Goal: Find specific page/section: Find specific page/section

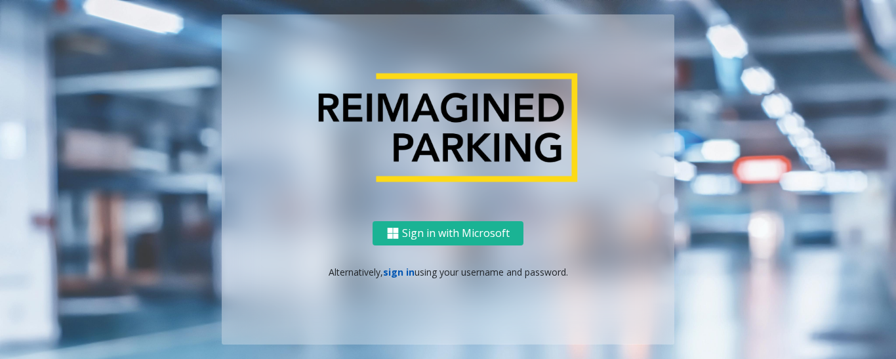
click at [389, 271] on link "sign in" at bounding box center [398, 272] width 31 height 12
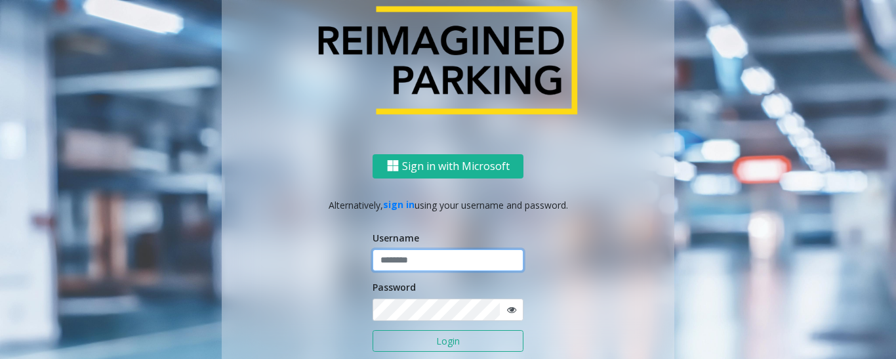
type input "*********"
click at [464, 342] on button "Login" at bounding box center [448, 341] width 151 height 22
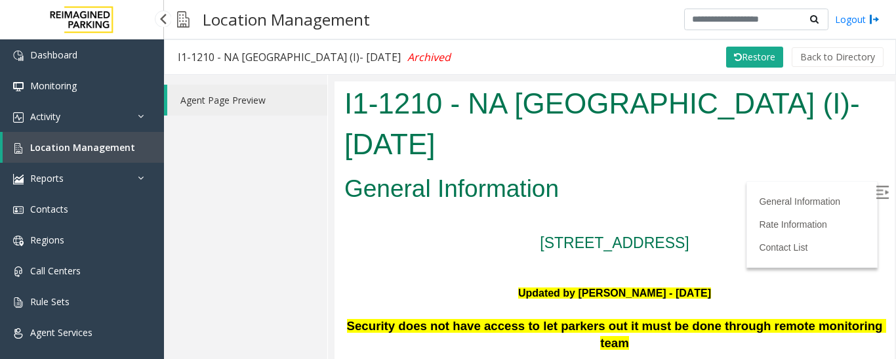
click at [74, 150] on span "Location Management" at bounding box center [82, 147] width 105 height 12
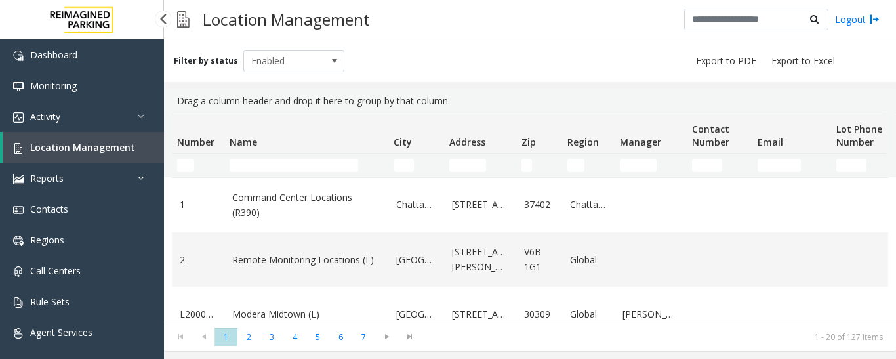
click at [96, 151] on span "Location Management" at bounding box center [82, 147] width 105 height 12
click at [274, 166] on input "Name Filter" at bounding box center [294, 165] width 129 height 13
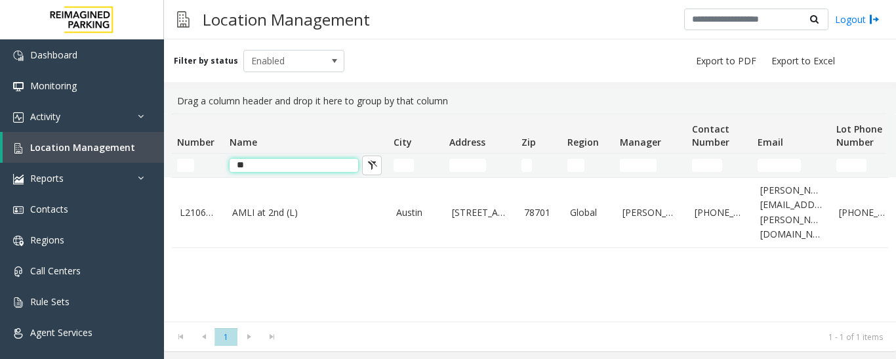
type input "*"
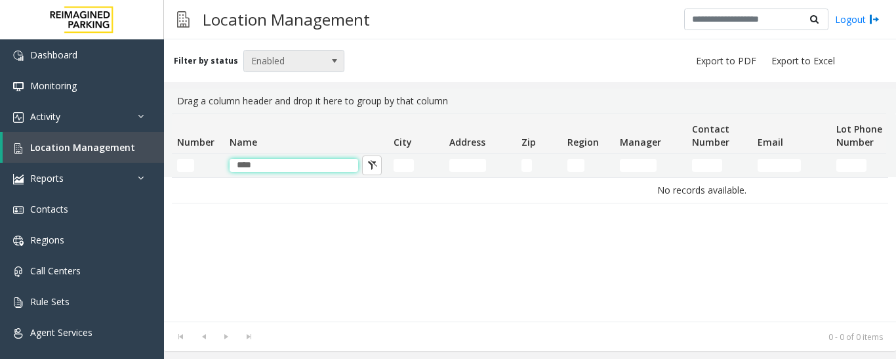
type input "****"
click at [325, 57] on span at bounding box center [334, 61] width 18 height 21
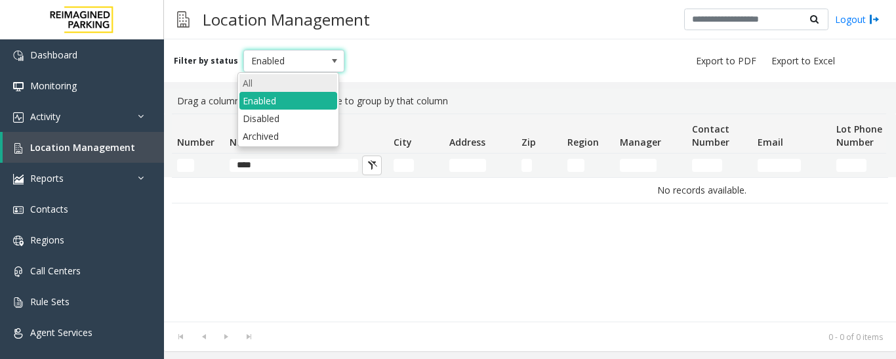
click at [306, 77] on li "All" at bounding box center [288, 83] width 98 height 18
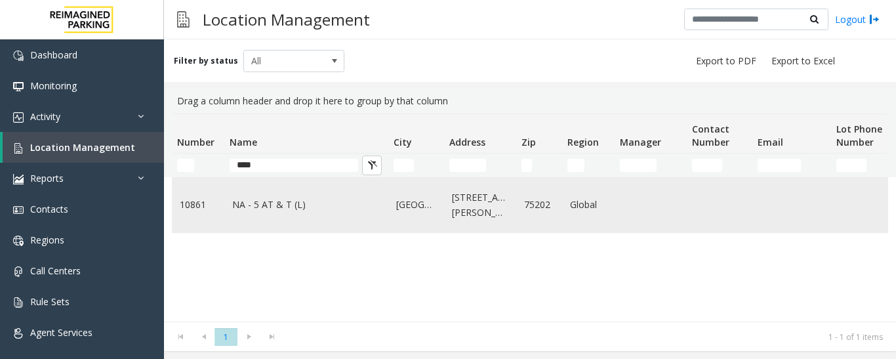
click at [292, 207] on link "NA - 5 AT & T (L)" at bounding box center [306, 204] width 148 height 14
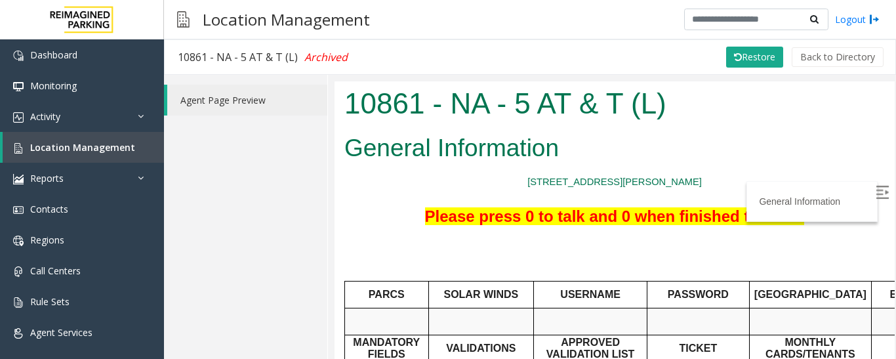
click at [876, 187] on img at bounding box center [882, 191] width 13 height 13
click at [79, 150] on span "Location Management" at bounding box center [82, 147] width 105 height 12
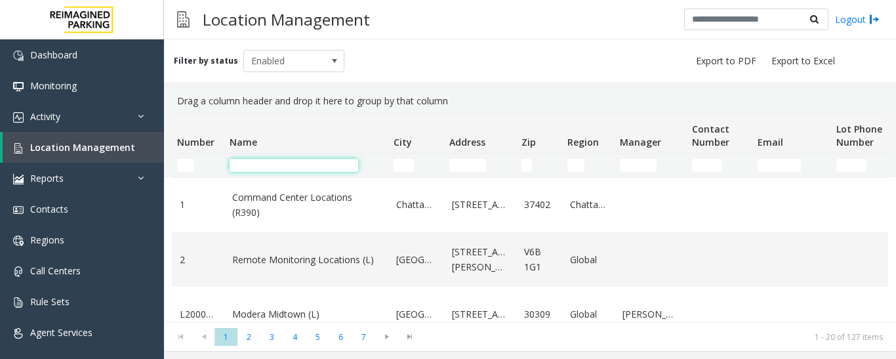
click at [249, 169] on input "Name Filter" at bounding box center [294, 165] width 129 height 13
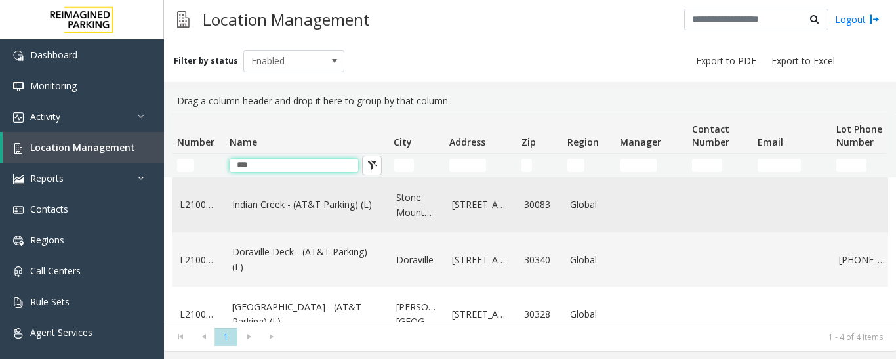
type input "***"
click at [271, 199] on link "Indian Creek - (AT&T Parking) (L)" at bounding box center [306, 204] width 148 height 14
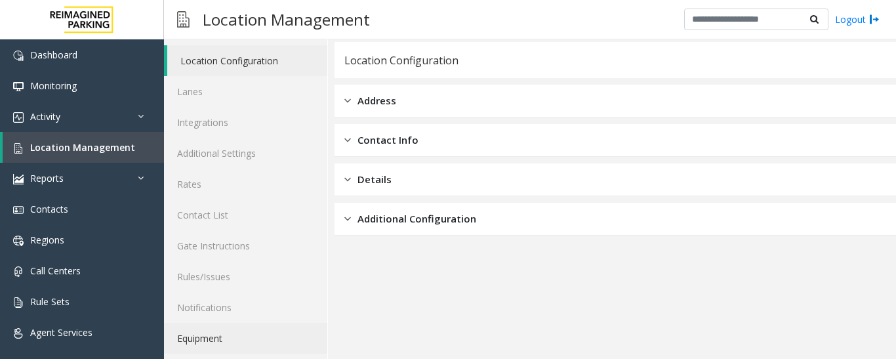
scroll to position [73, 0]
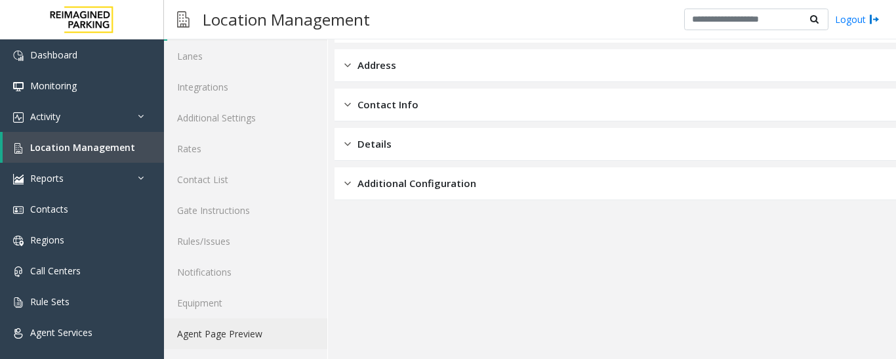
click at [219, 331] on link "Agent Page Preview" at bounding box center [245, 333] width 163 height 31
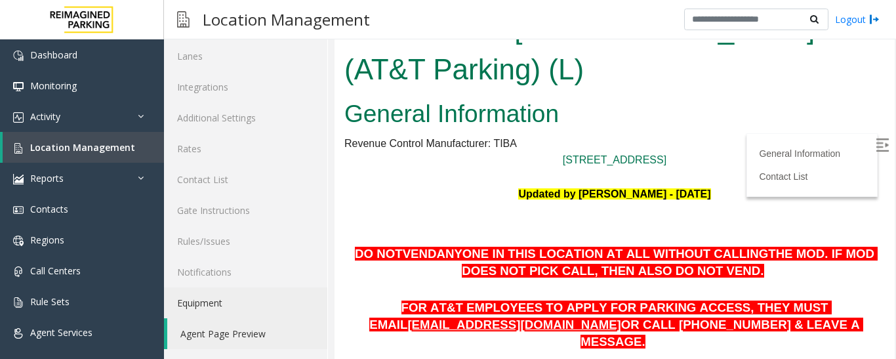
scroll to position [262, 0]
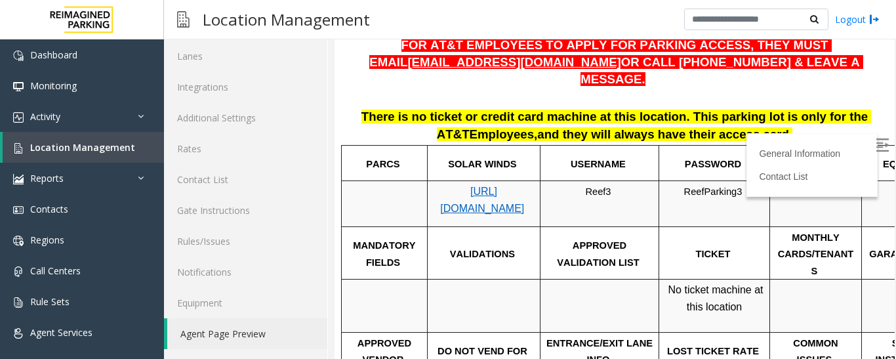
click at [876, 142] on img at bounding box center [882, 144] width 13 height 13
click at [506, 186] on span "[URL][DOMAIN_NAME]" at bounding box center [482, 200] width 84 height 28
click at [597, 186] on span "Reef3" at bounding box center [598, 191] width 26 height 10
copy p "Reef3"
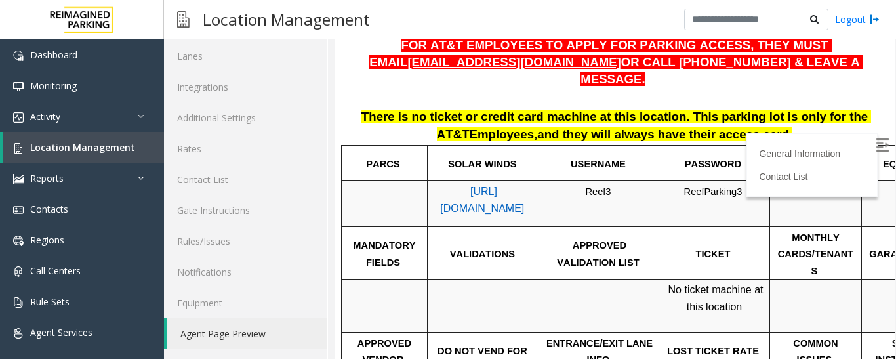
click at [728, 186] on span "ReefParking3" at bounding box center [713, 191] width 58 height 10
copy p "ReefParking3"
click at [625, 281] on p at bounding box center [599, 289] width 109 height 17
click at [124, 153] on span "Location Management" at bounding box center [82, 147] width 105 height 12
